Goal: Task Accomplishment & Management: Use online tool/utility

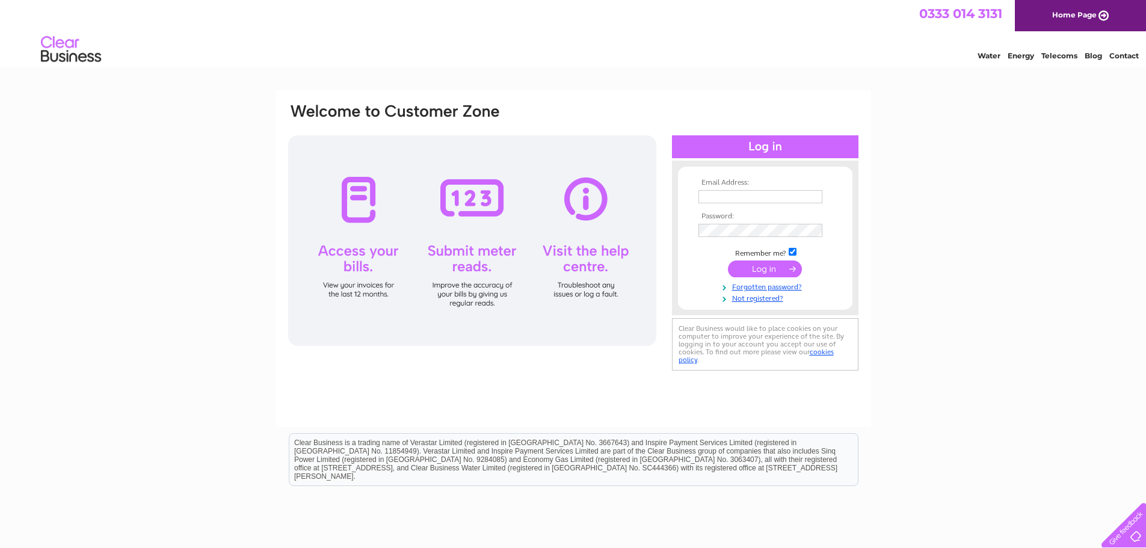
type input "[EMAIL_ADDRESS][DOMAIN_NAME]"
click at [755, 267] on input "submit" at bounding box center [765, 269] width 74 height 17
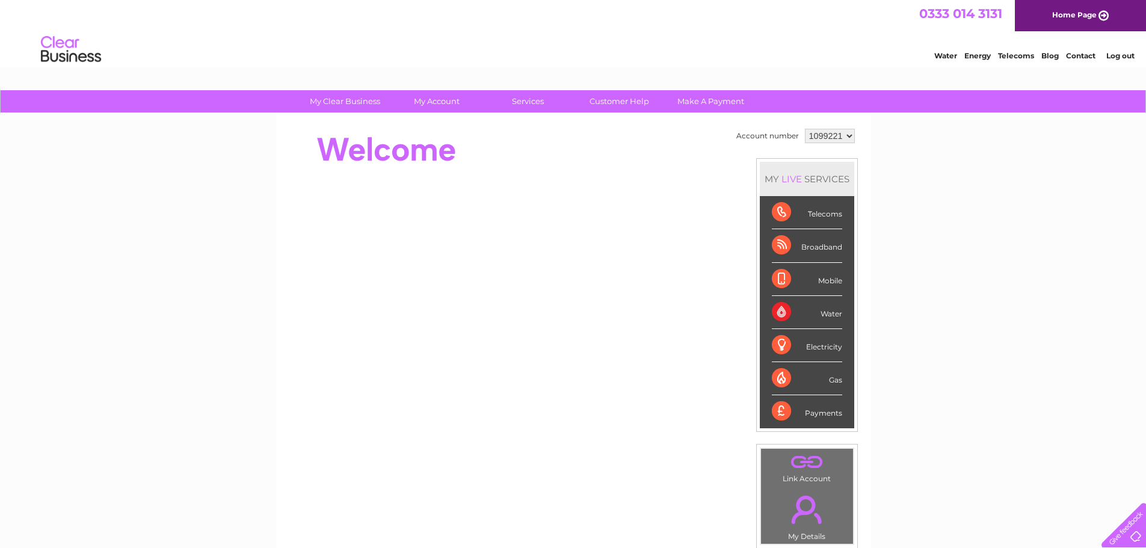
click at [816, 350] on div "Electricity" at bounding box center [807, 345] width 70 height 33
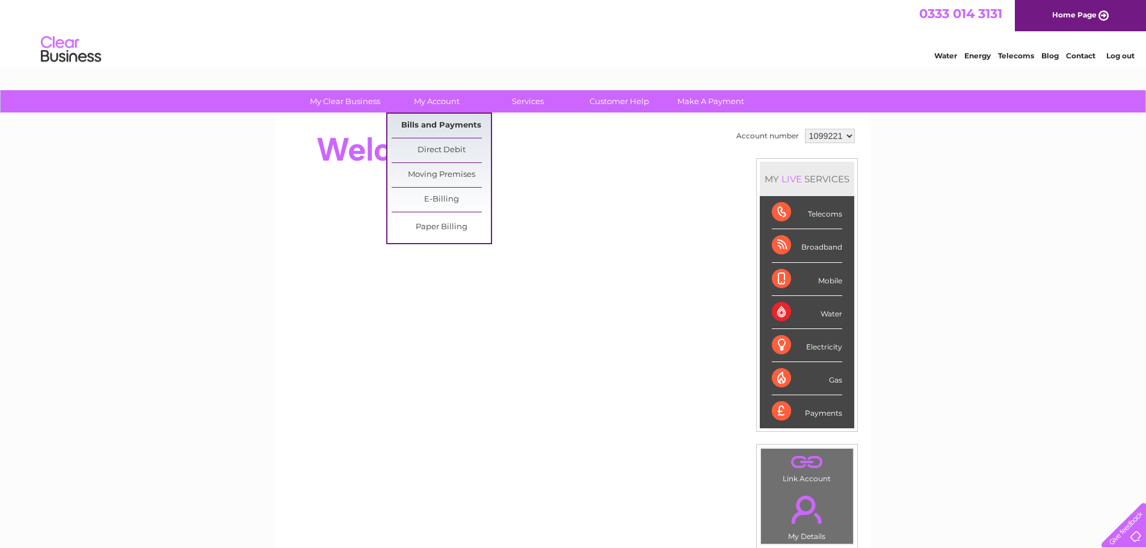
click at [420, 122] on link "Bills and Payments" at bounding box center [441, 126] width 99 height 24
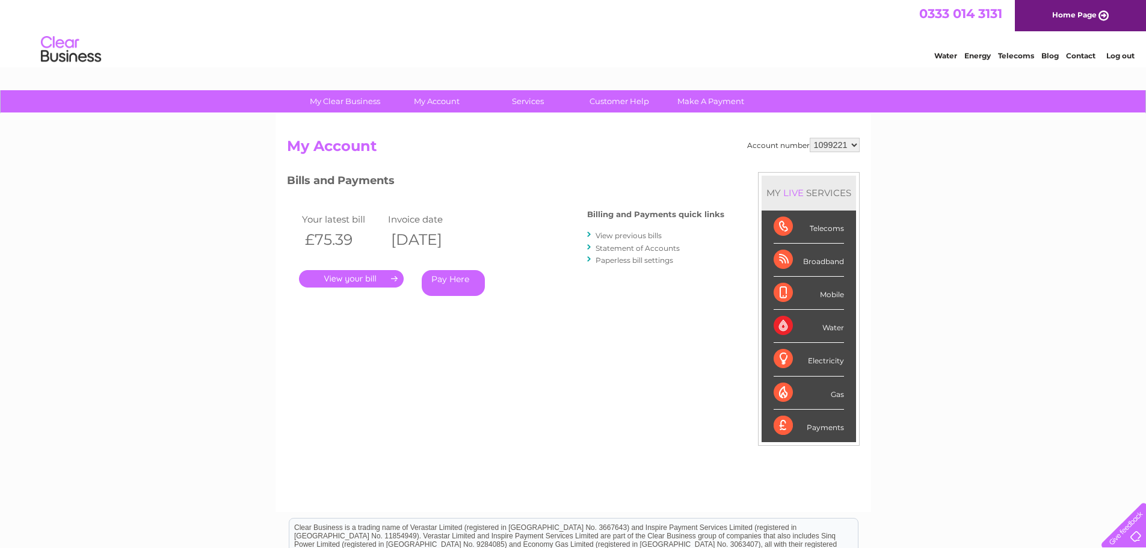
click at [351, 276] on link "." at bounding box center [351, 278] width 105 height 17
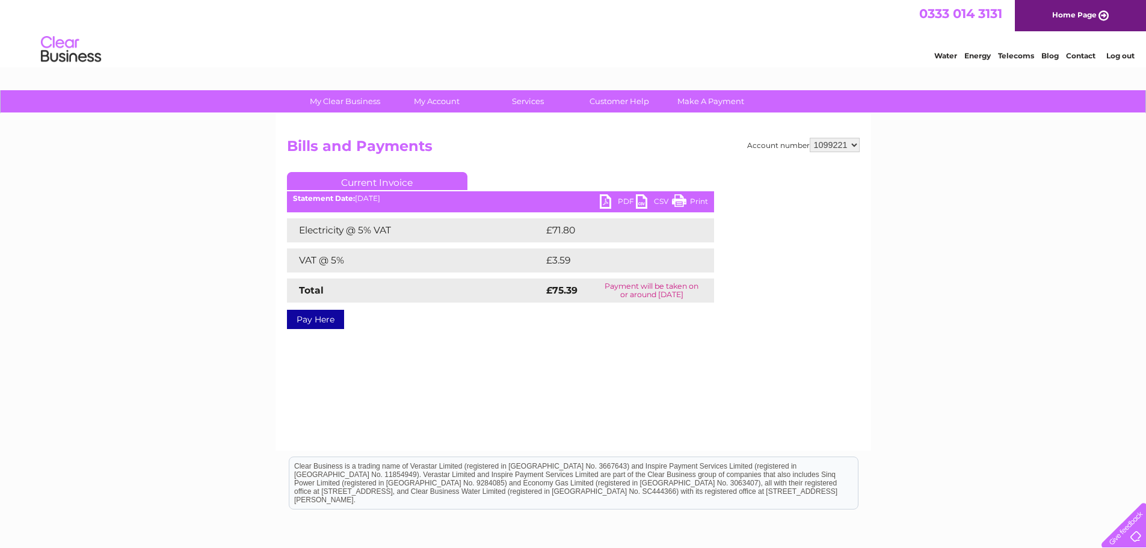
click at [622, 201] on link "PDF" at bounding box center [618, 202] width 36 height 17
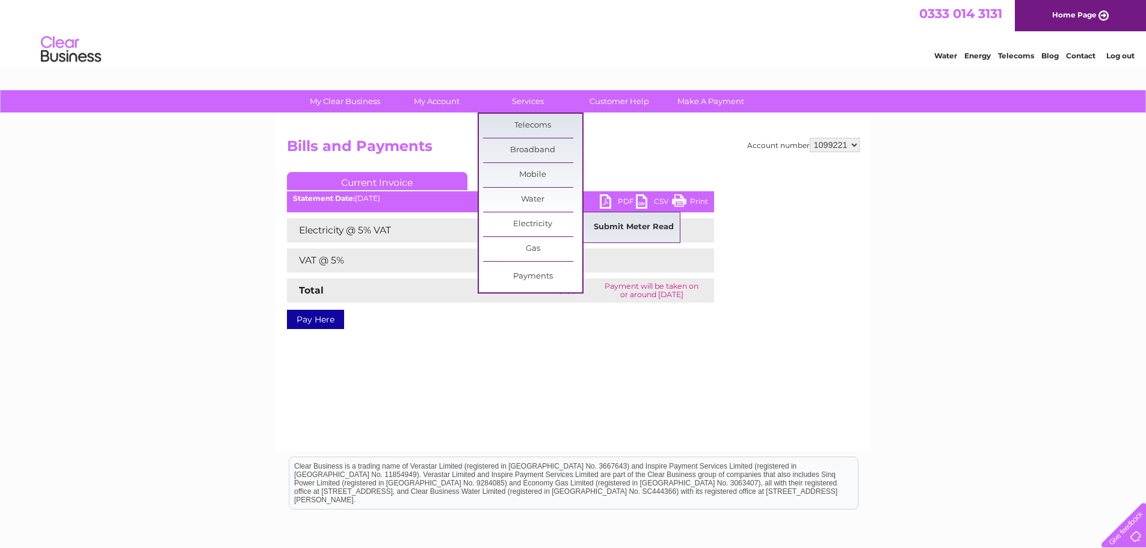
click at [615, 220] on link "Submit Meter Read" at bounding box center [633, 227] width 99 height 24
